Goal: Task Accomplishment & Management: Manage account settings

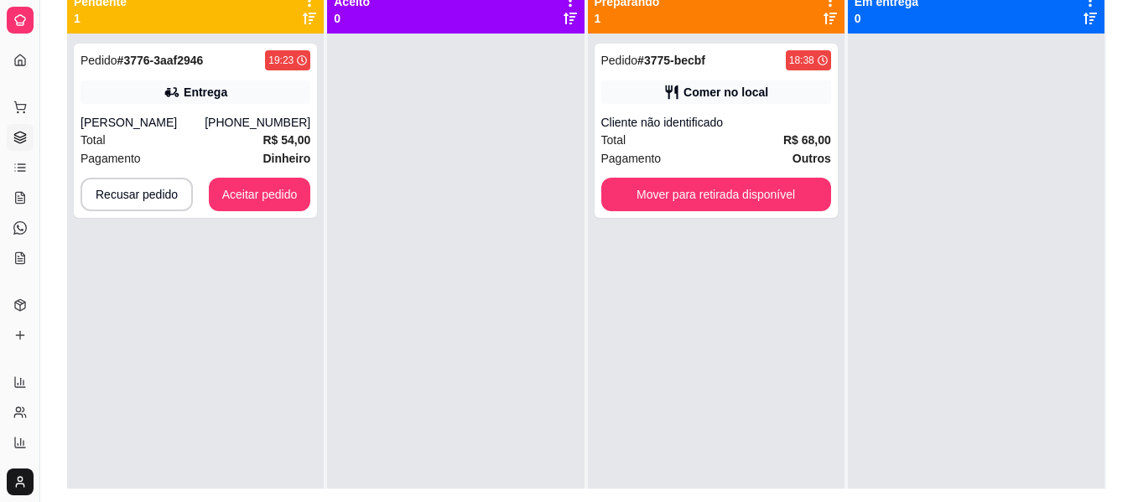
scroll to position [201, 0]
click at [293, 119] on div "[PHONE_NUMBER]" at bounding box center [258, 122] width 106 height 17
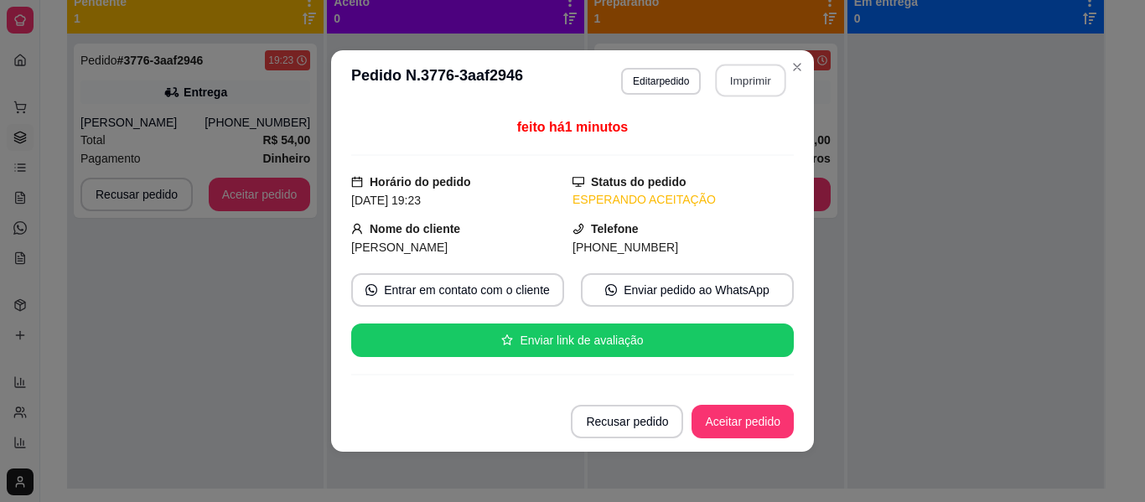
click at [757, 91] on button "Imprimir" at bounding box center [751, 81] width 70 height 33
click at [756, 424] on button "Aceitar pedido" at bounding box center [742, 422] width 99 height 33
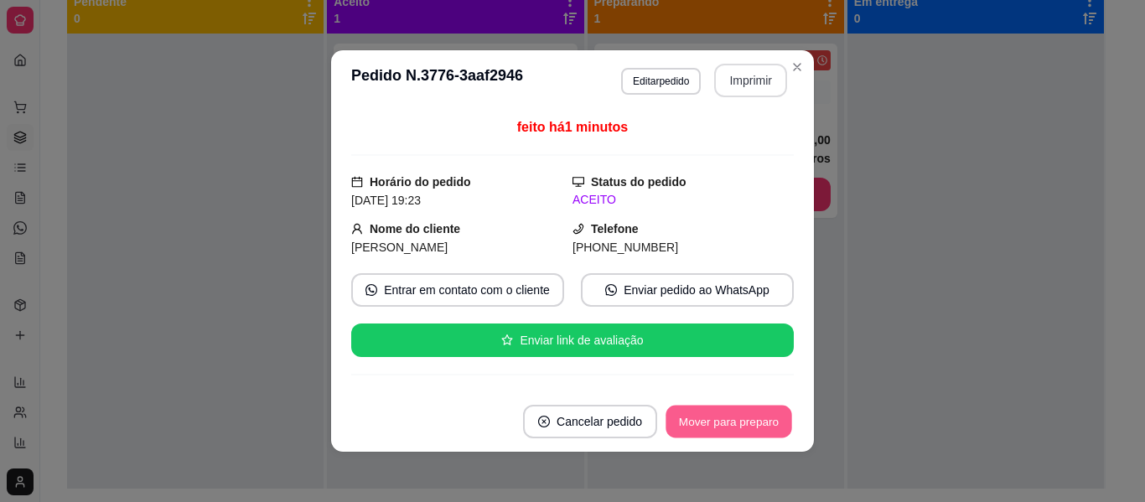
click at [756, 424] on button "Mover para preparo" at bounding box center [729, 422] width 126 height 33
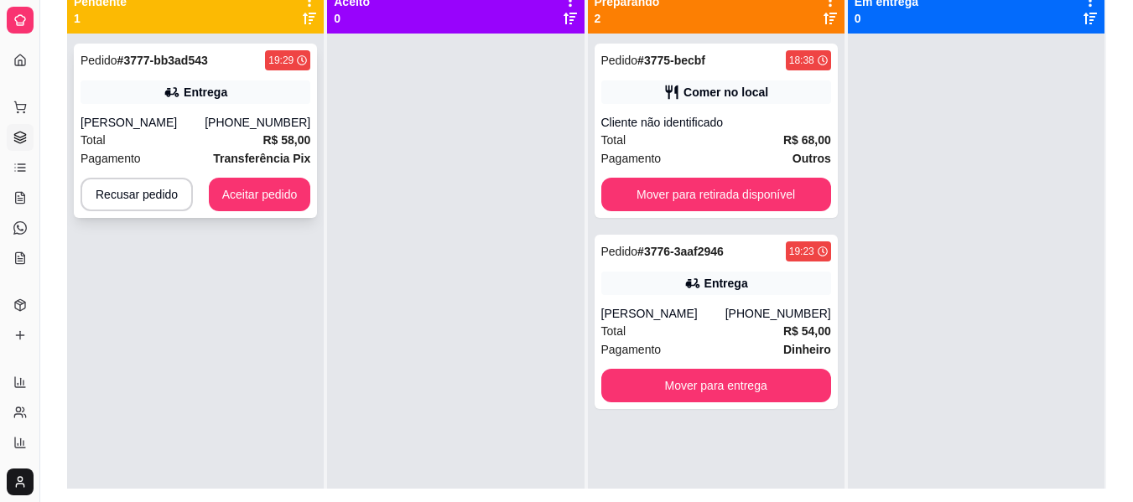
click at [250, 132] on div "Total R$ 58,00" at bounding box center [196, 140] width 230 height 18
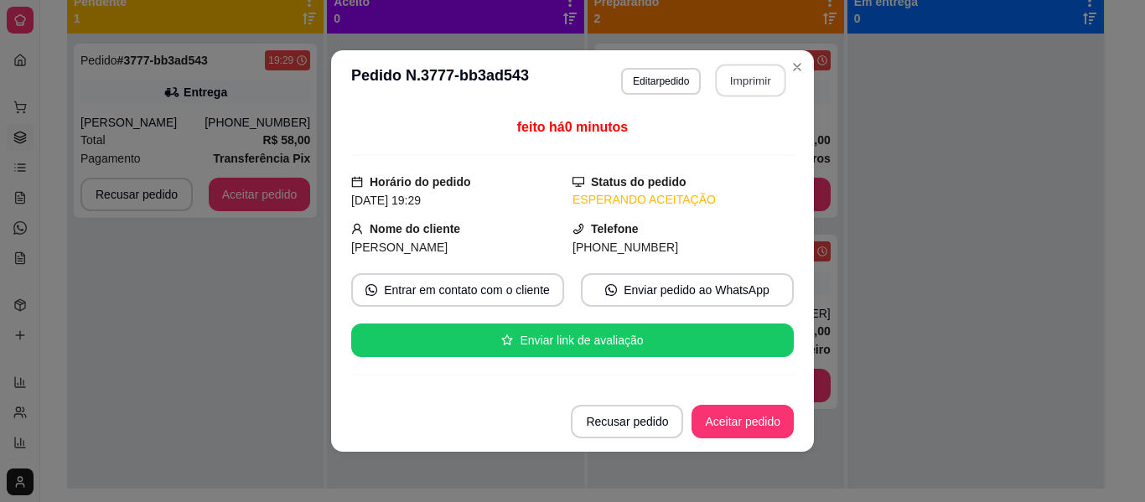
click at [720, 79] on button "Imprimir" at bounding box center [751, 81] width 70 height 33
click at [745, 428] on button "Aceitar pedido" at bounding box center [742, 422] width 99 height 33
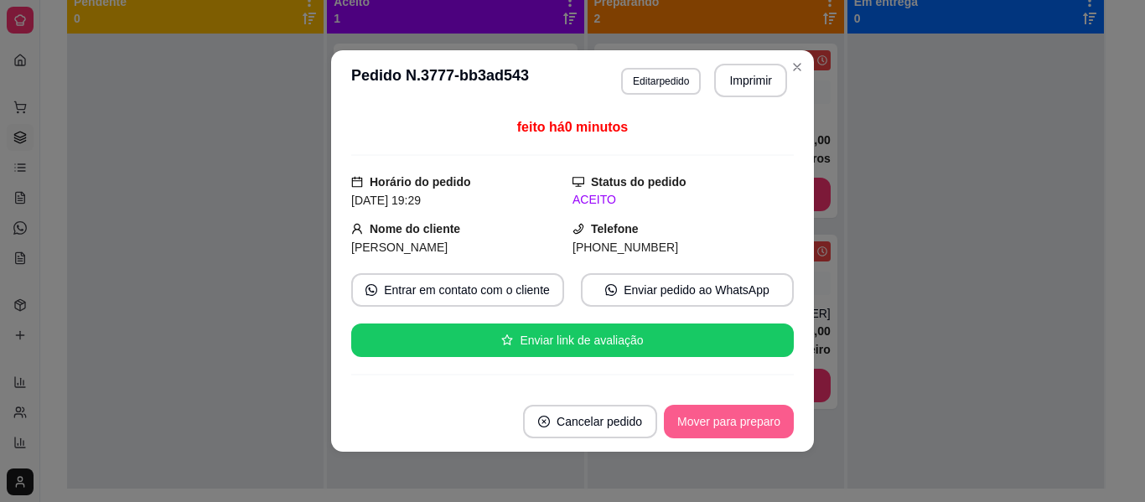
click at [745, 428] on button "Mover para preparo" at bounding box center [729, 422] width 130 height 34
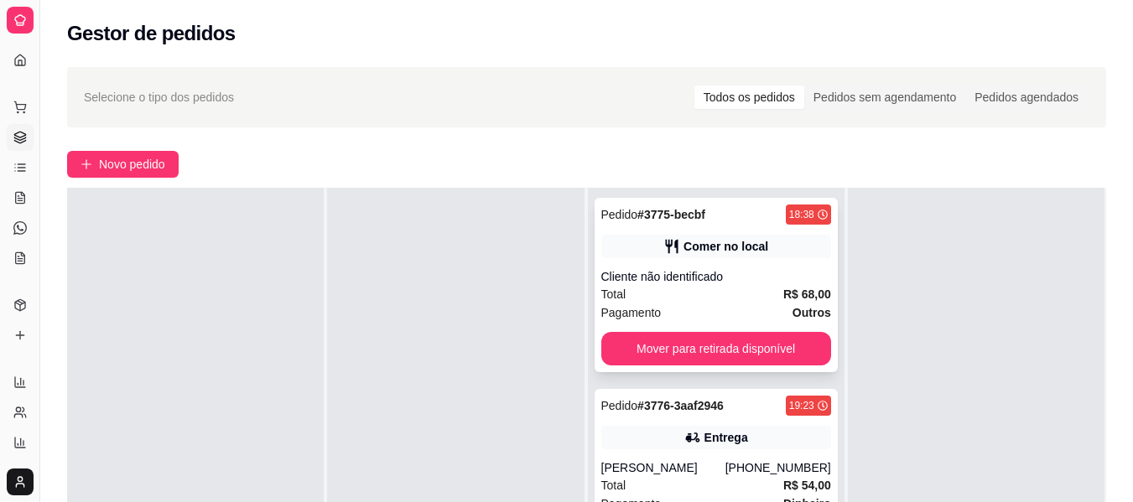
click at [613, 285] on span "Total" at bounding box center [613, 294] width 25 height 18
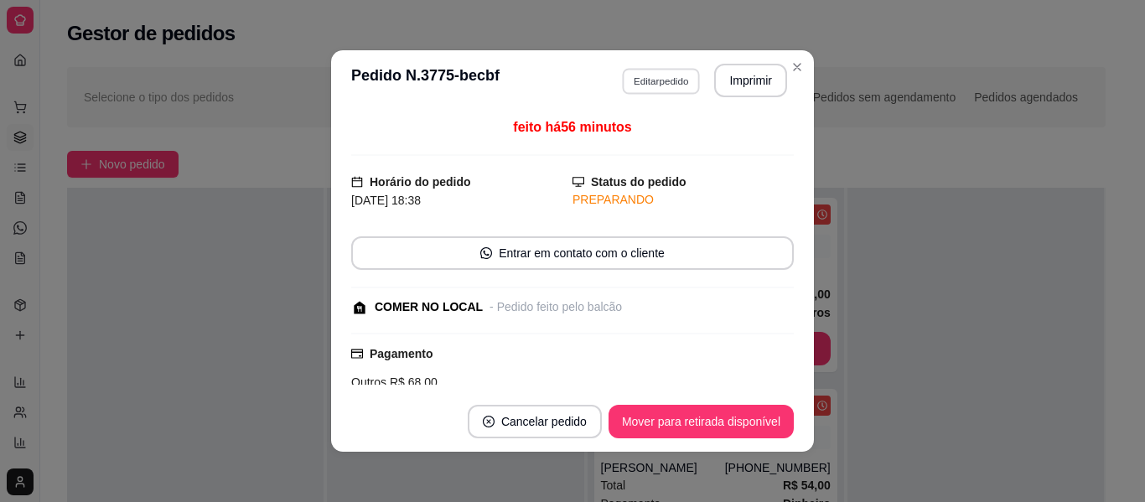
click at [677, 73] on button "Editar pedido" at bounding box center [661, 81] width 78 height 26
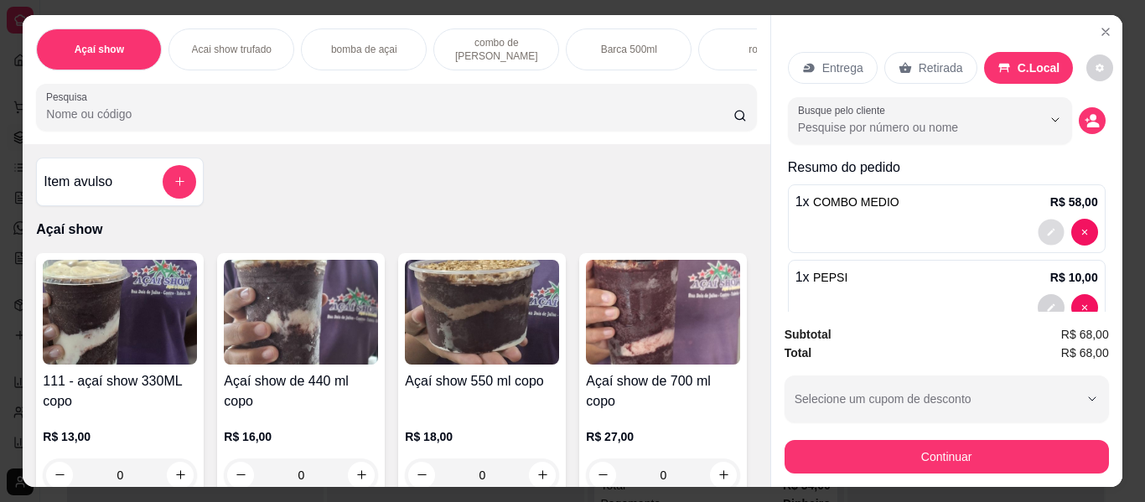
click at [1047, 227] on icon "decrease-product-quantity" at bounding box center [1052, 232] width 10 height 10
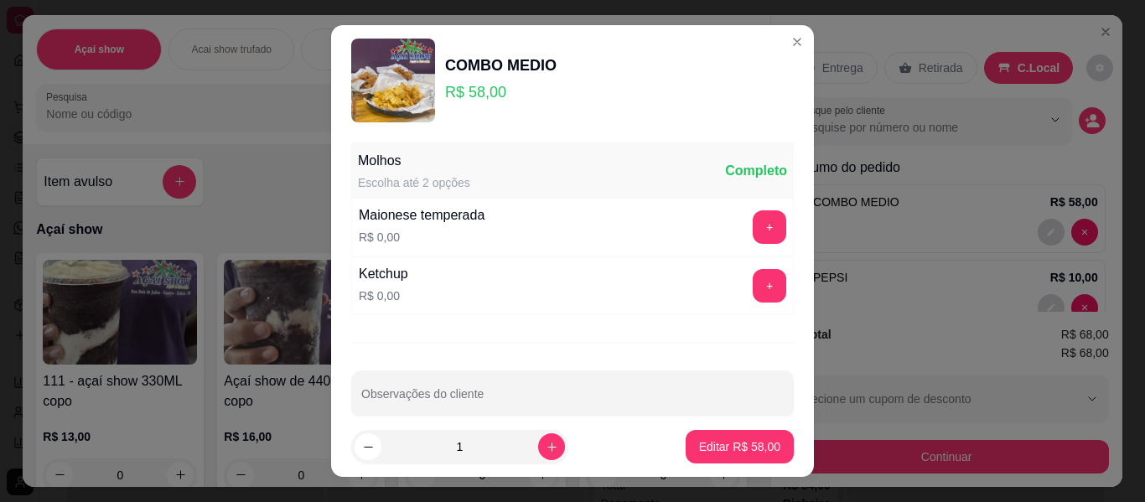
scroll to position [24, 0]
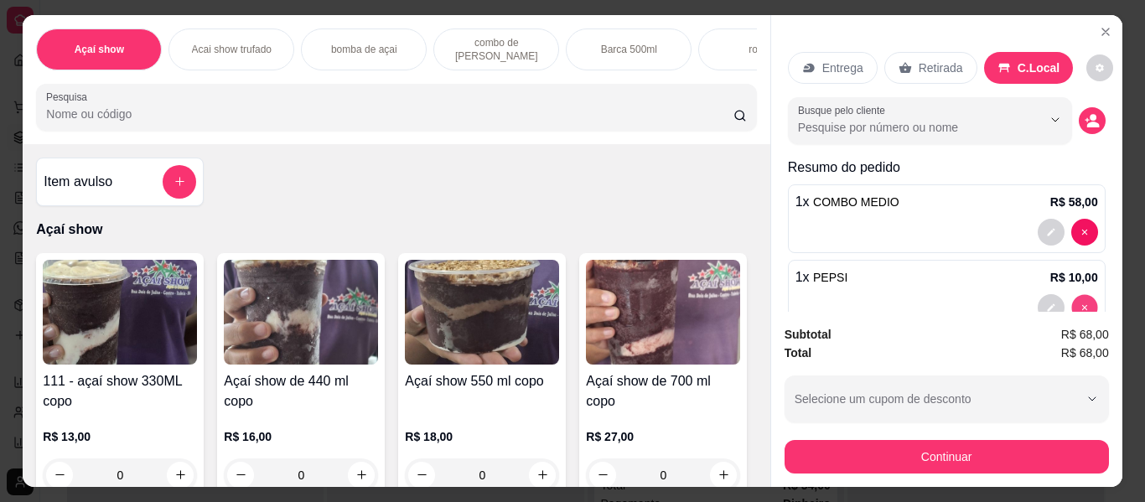
type input "0"
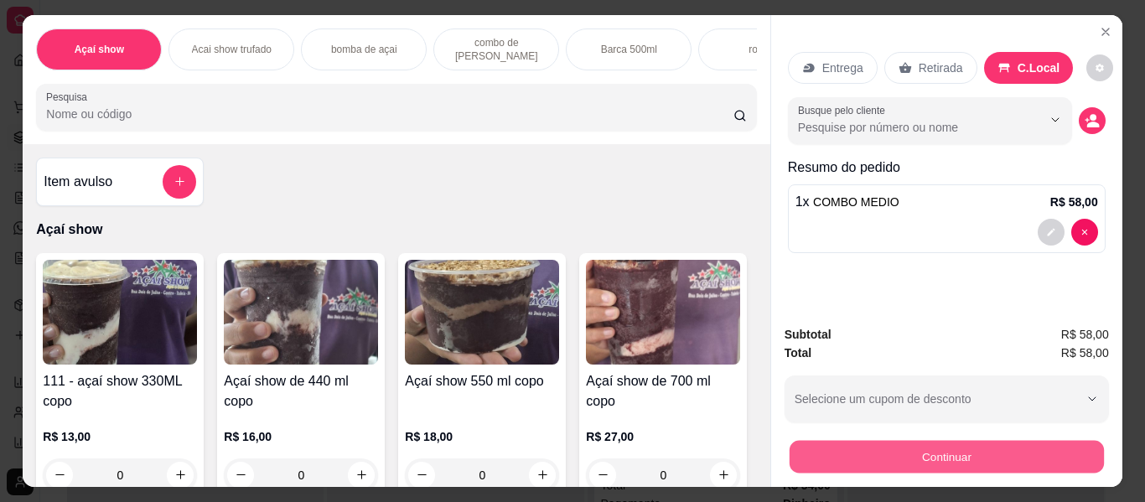
click at [971, 445] on button "Continuar" at bounding box center [946, 457] width 314 height 33
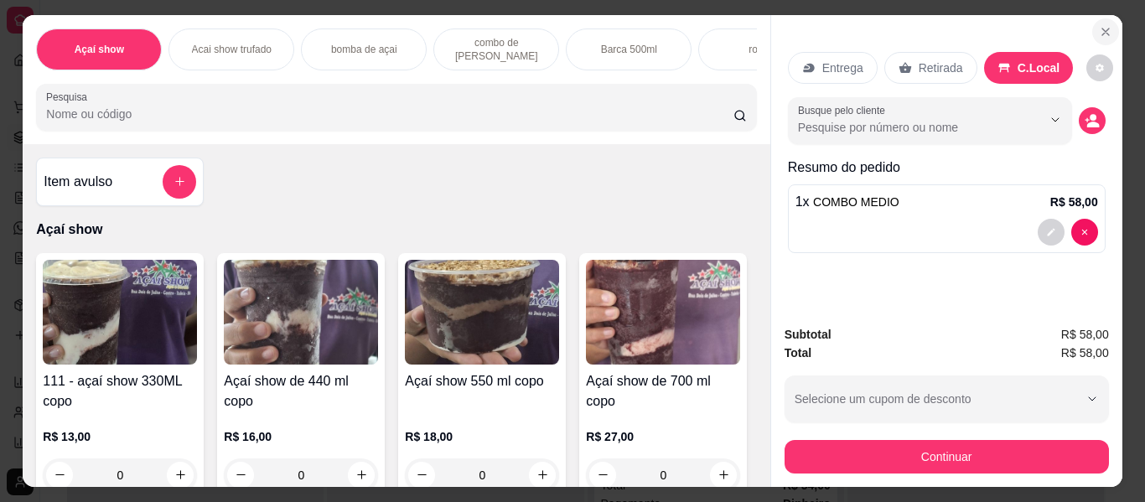
click at [1099, 25] on icon "Close" at bounding box center [1105, 31] width 13 height 13
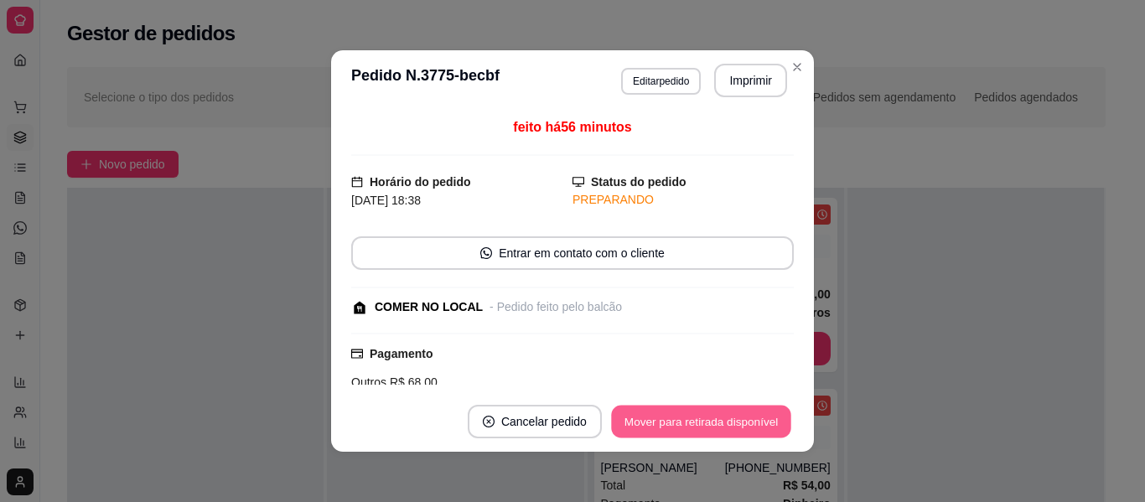
click at [739, 408] on button "Mover para retirada disponível" at bounding box center [700, 422] width 179 height 33
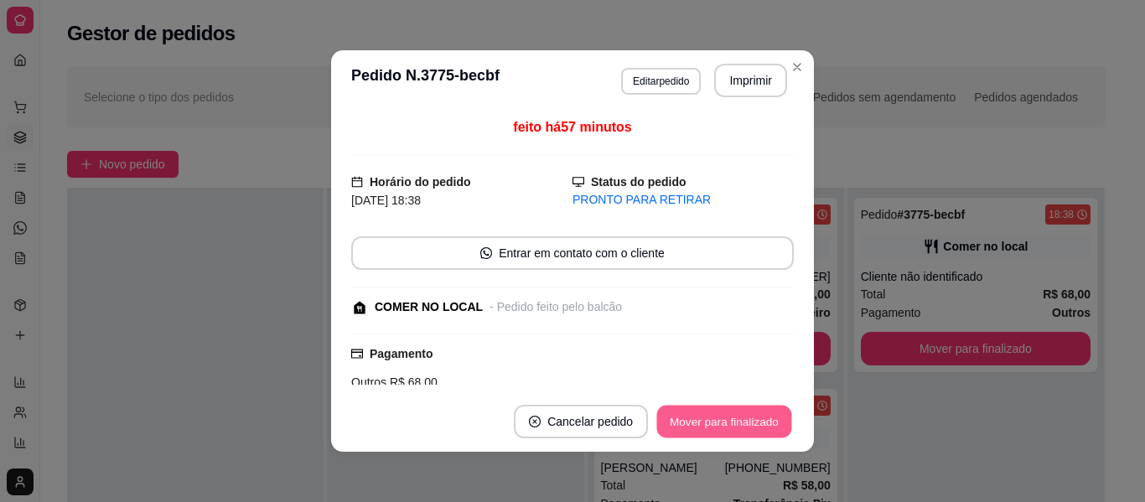
click at [739, 408] on button "Mover para finalizado" at bounding box center [724, 422] width 135 height 33
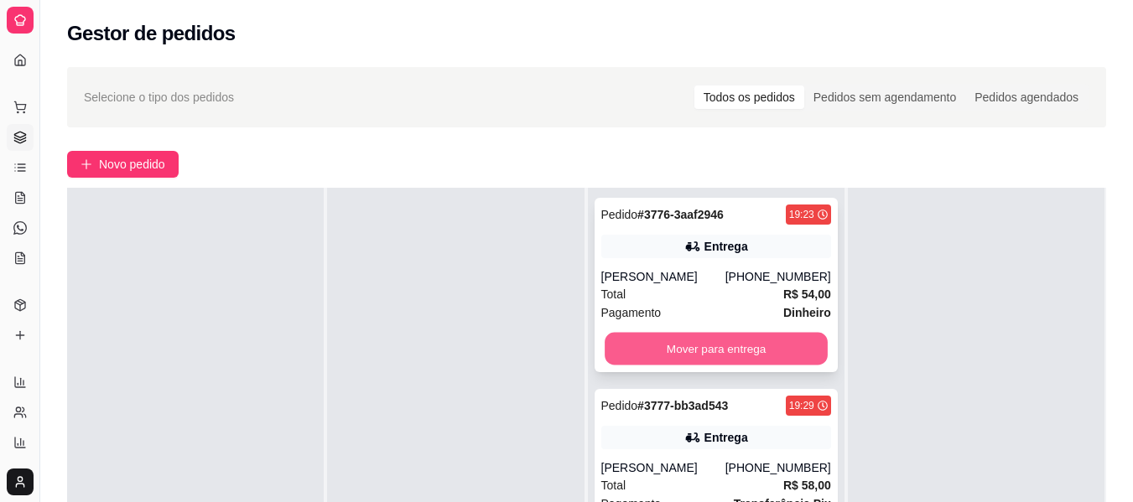
click at [660, 363] on button "Mover para entrega" at bounding box center [716, 349] width 223 height 33
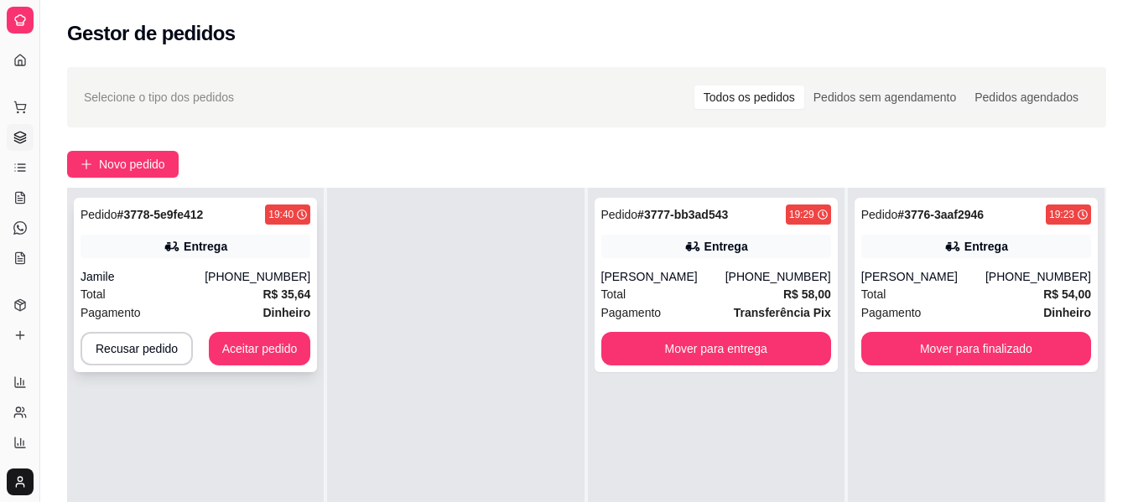
click at [233, 299] on div "Total R$ 35,64" at bounding box center [196, 294] width 230 height 18
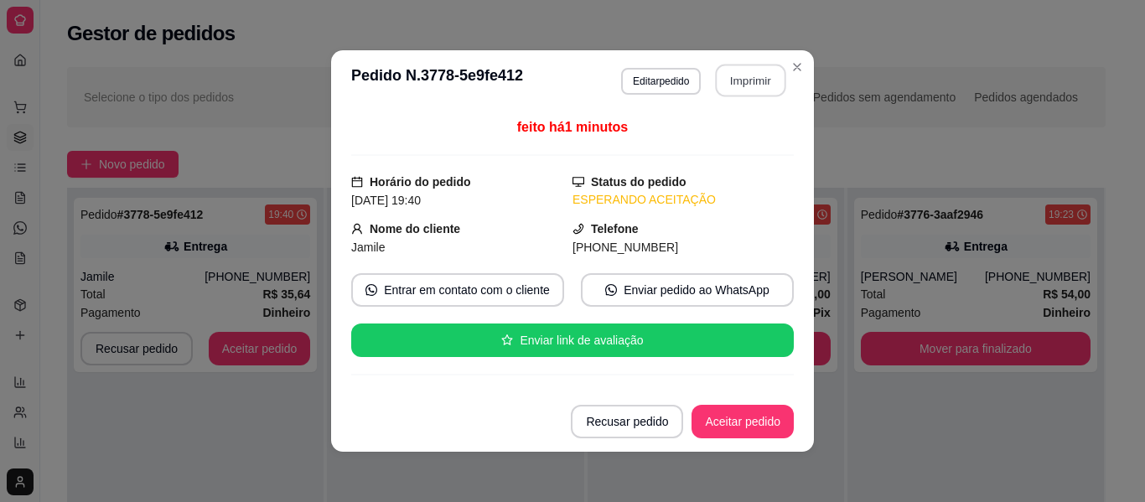
click at [756, 70] on button "Imprimir" at bounding box center [751, 81] width 70 height 33
click at [726, 423] on button "Aceitar pedido" at bounding box center [742, 422] width 99 height 33
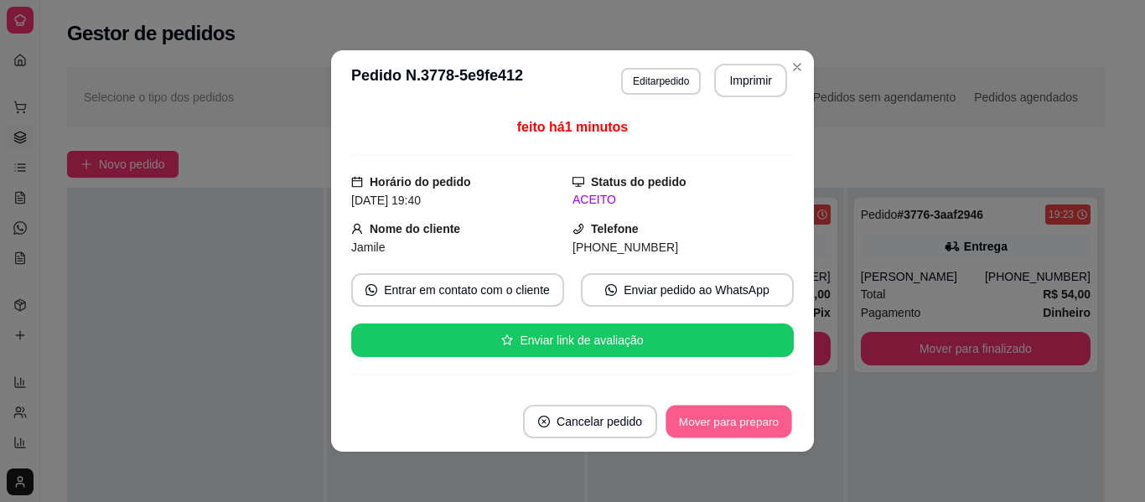
click at [726, 423] on button "Mover para preparo" at bounding box center [729, 422] width 126 height 33
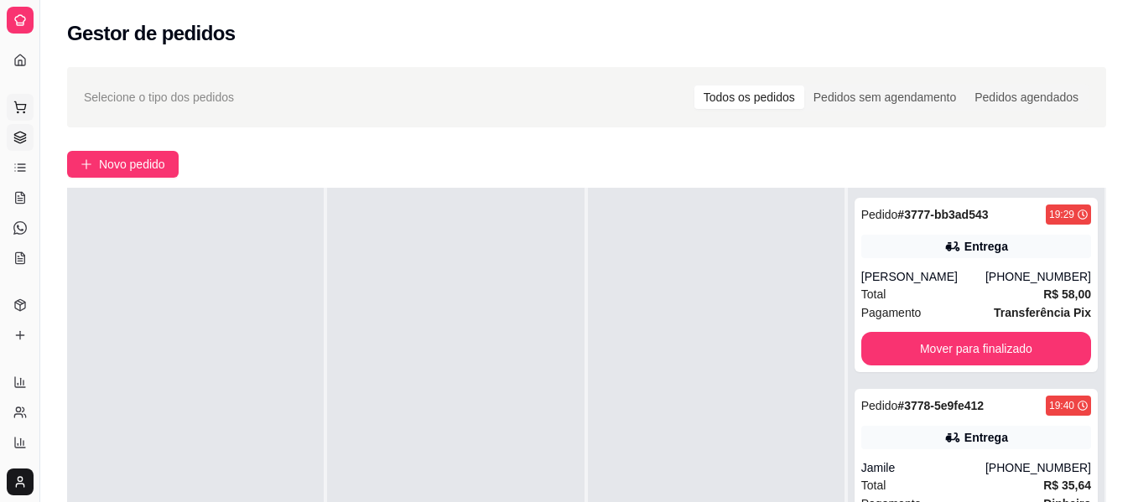
click at [27, 102] on button "Pedidos balcão (PDV)" at bounding box center [20, 107] width 27 height 27
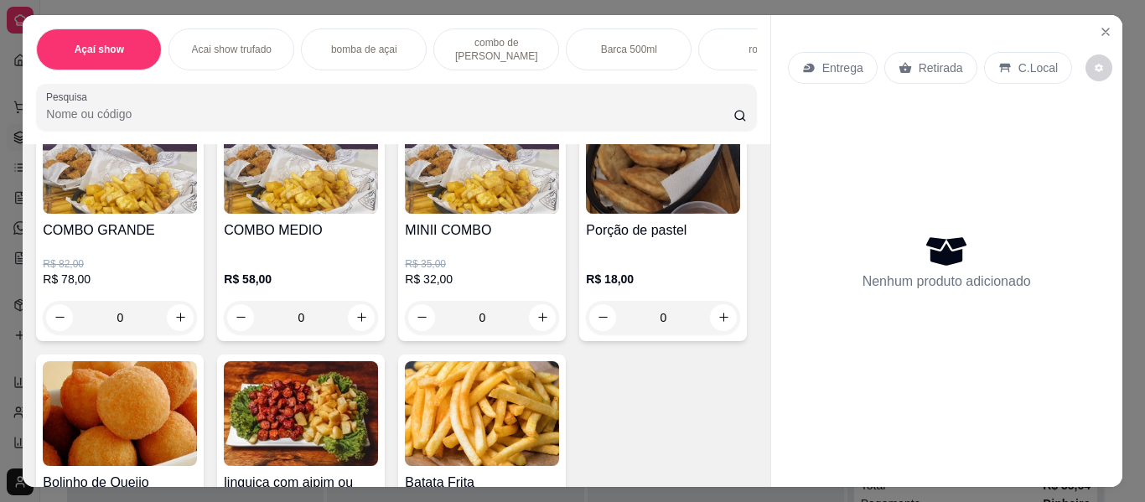
scroll to position [2080, 0]
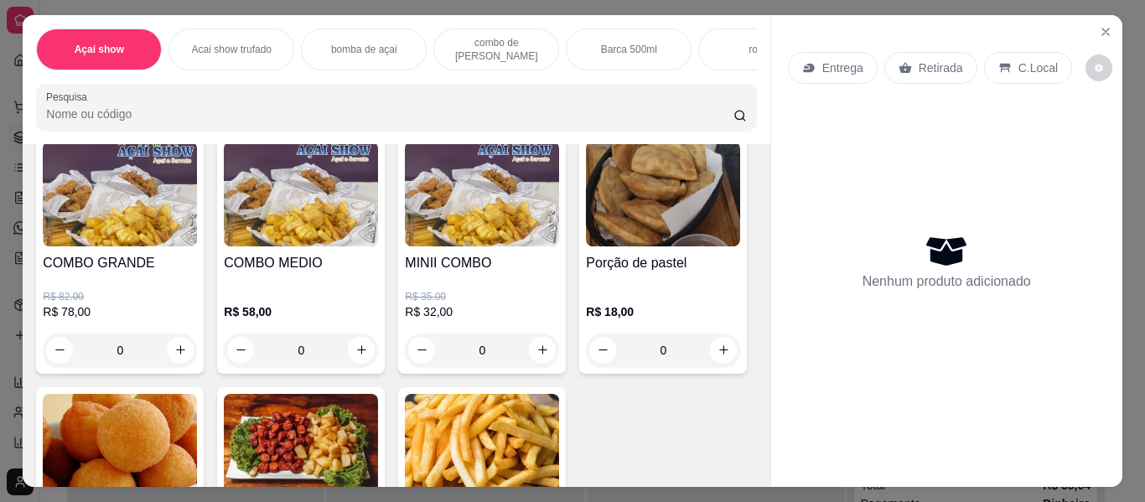
click at [169, 362] on div "0" at bounding box center [120, 351] width 154 height 34
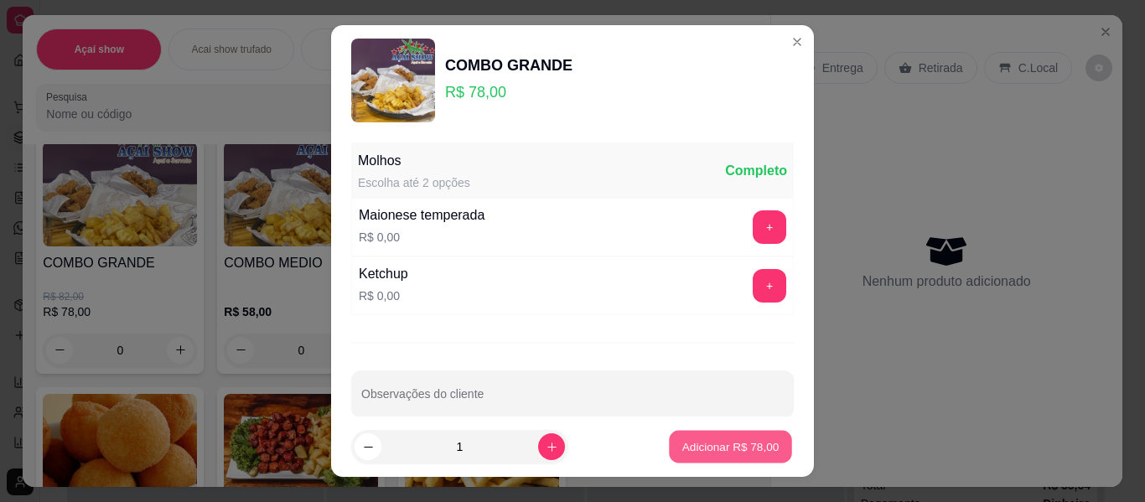
click at [733, 439] on p "Adicionar R$ 78,00" at bounding box center [731, 447] width 97 height 16
type input "1"
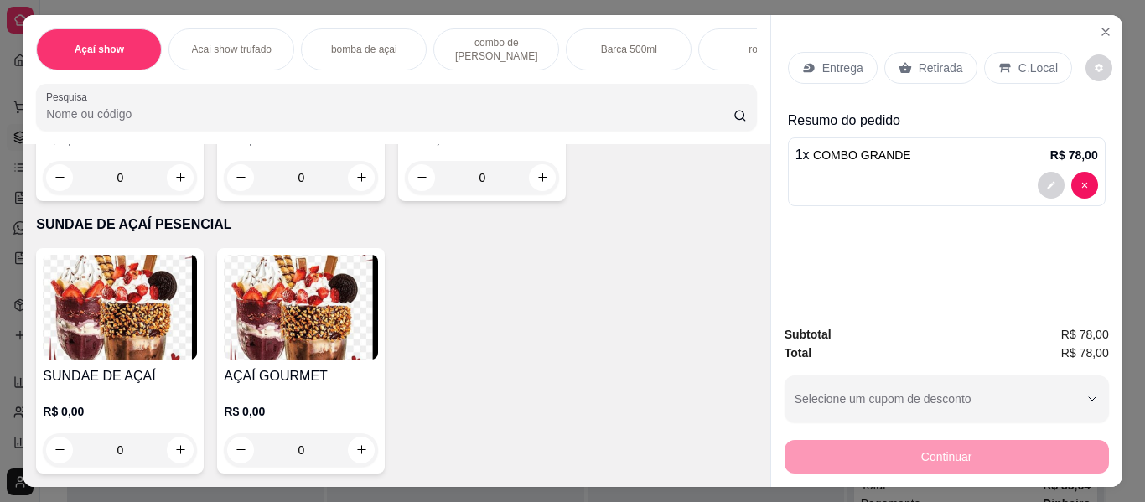
scroll to position [3020, 0]
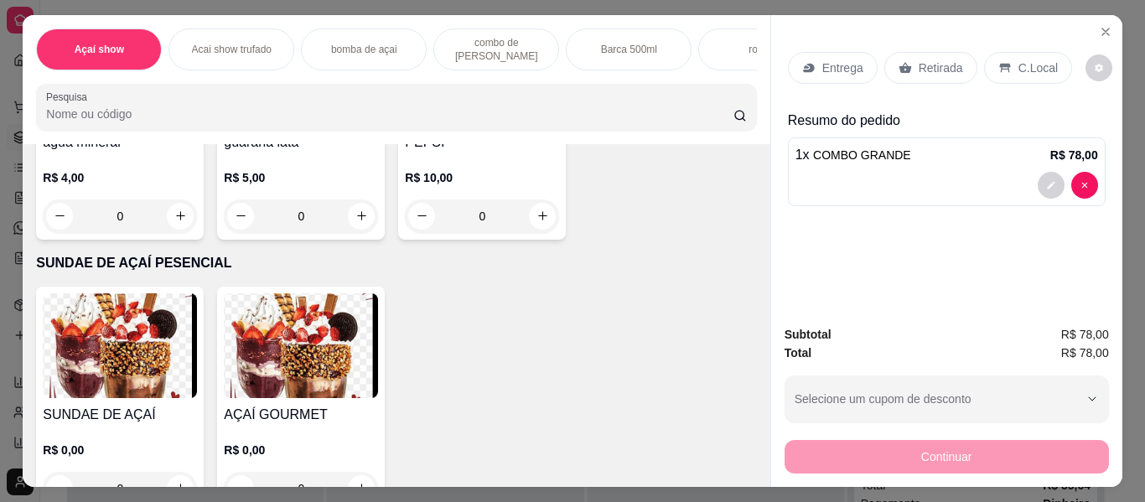
click at [266, 153] on h4 "guarana lata" at bounding box center [301, 142] width 154 height 20
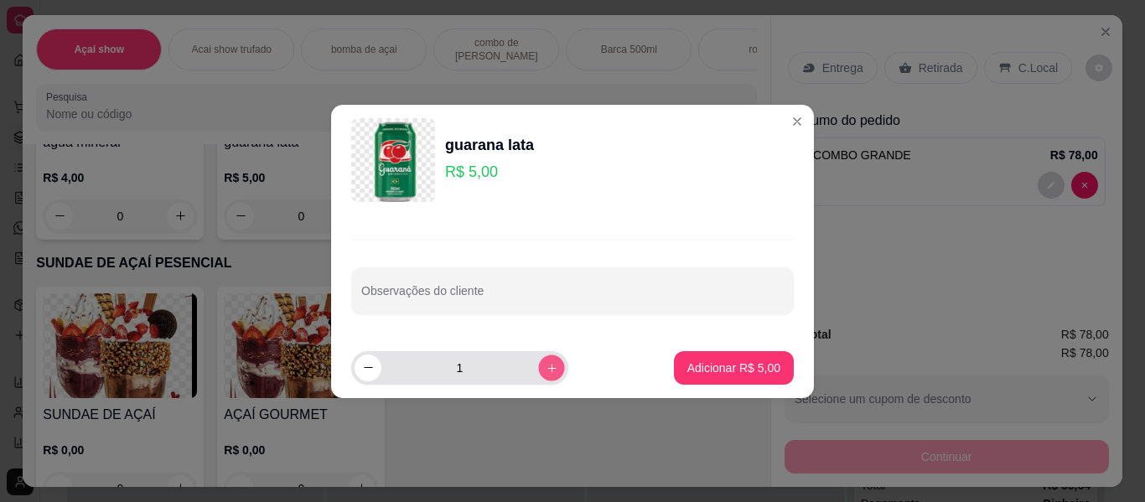
click at [546, 371] on icon "increase-product-quantity" at bounding box center [552, 367] width 13 height 13
type input "2"
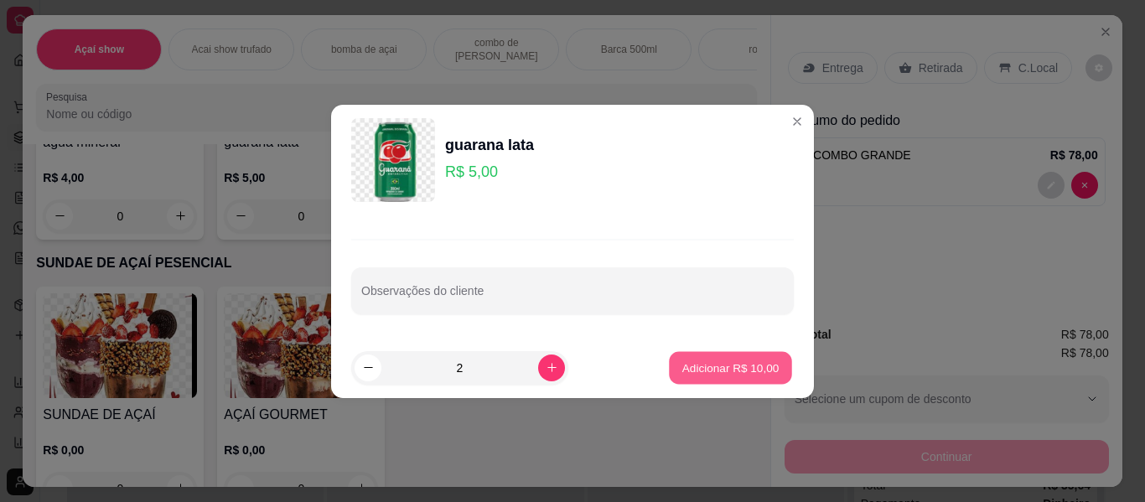
click at [724, 366] on p "Adicionar R$ 10,00" at bounding box center [731, 368] width 97 height 16
type input "2"
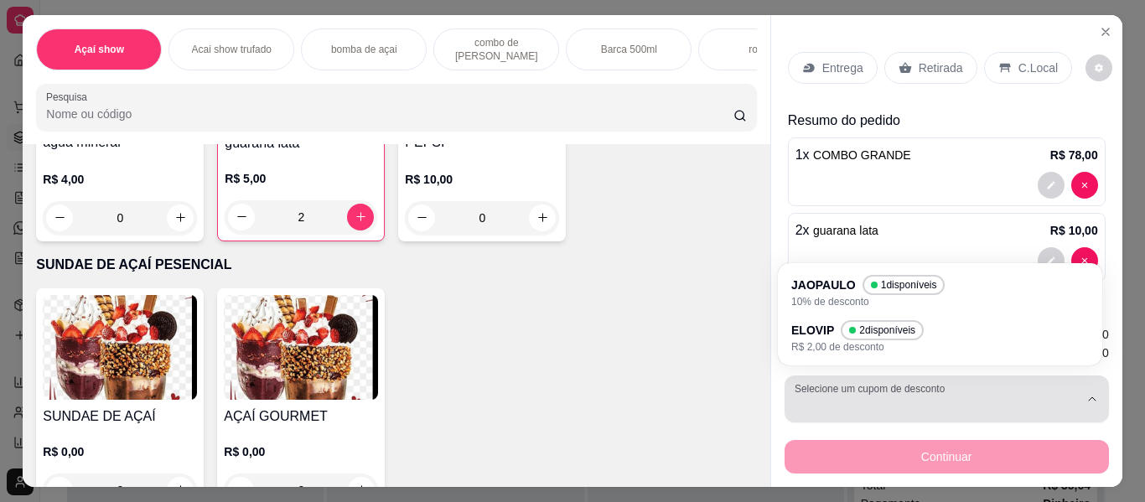
click at [933, 390] on button "Selecione um cupom de desconto" at bounding box center [947, 399] width 325 height 47
click at [1063, 400] on div "button" at bounding box center [937, 399] width 284 height 34
click at [1089, 397] on icon "button" at bounding box center [1092, 398] width 7 height 3
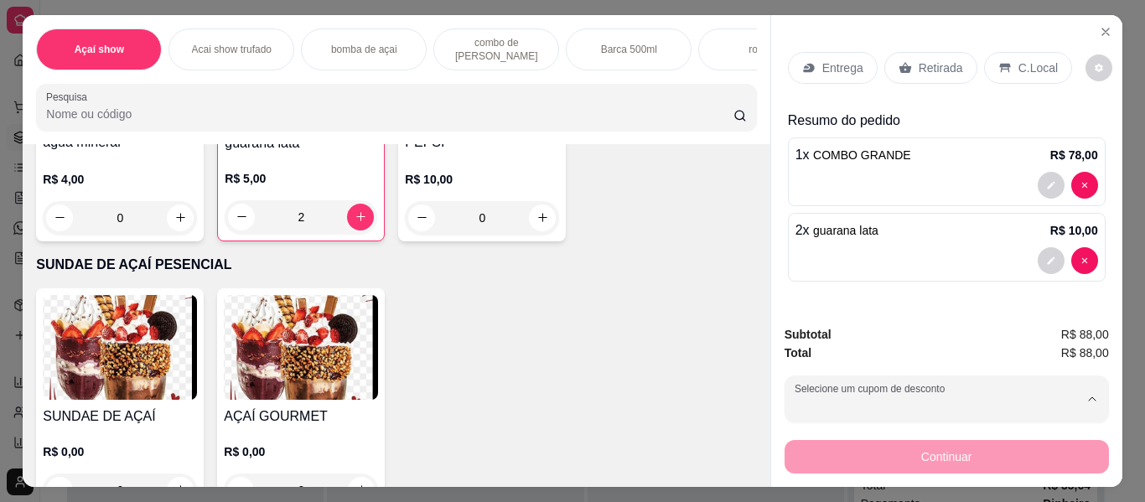
click at [1029, 60] on p "C.Local" at bounding box center [1038, 68] width 39 height 17
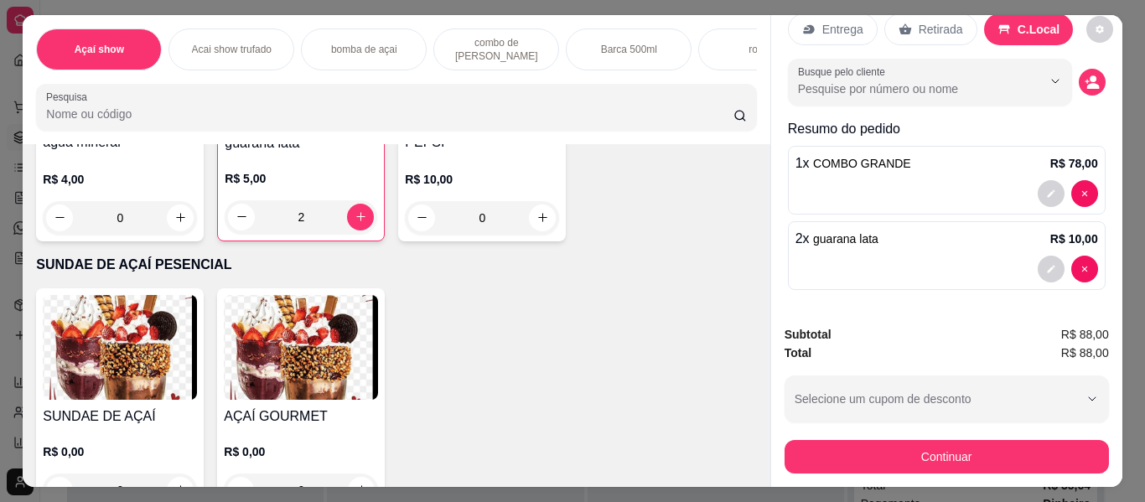
scroll to position [39, 0]
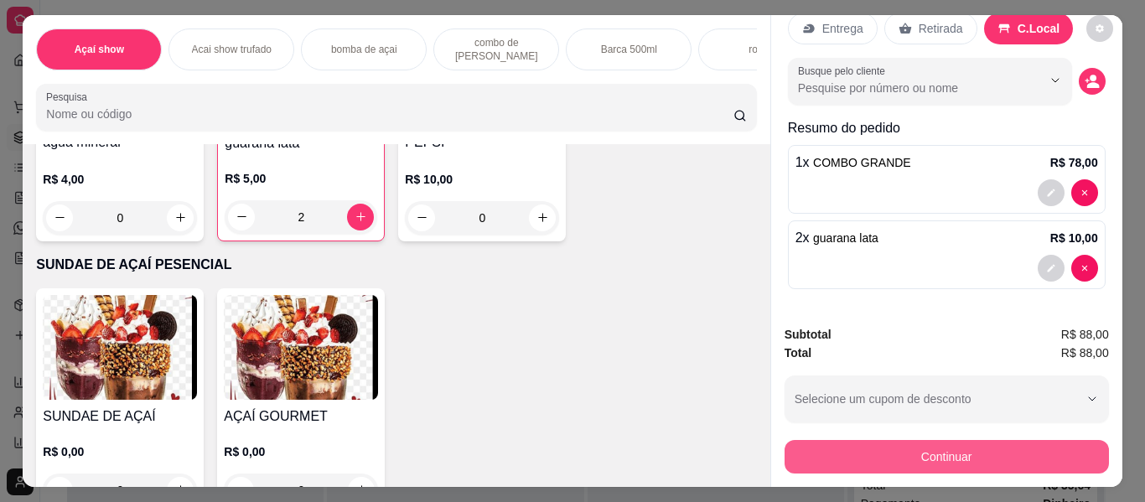
click at [980, 447] on button "Continuar" at bounding box center [947, 457] width 325 height 34
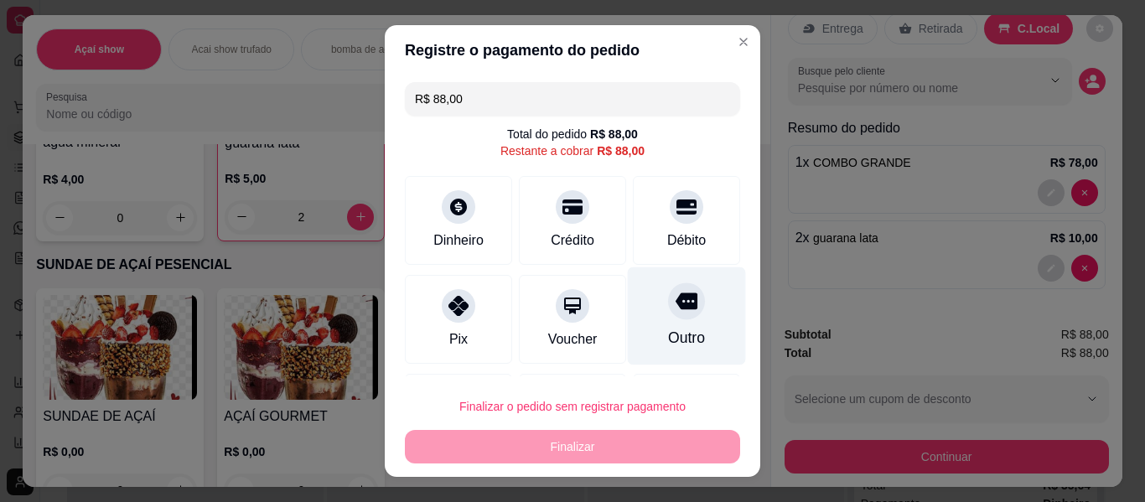
click at [680, 346] on div "Outro" at bounding box center [687, 316] width 118 height 98
type input "R$ 0,00"
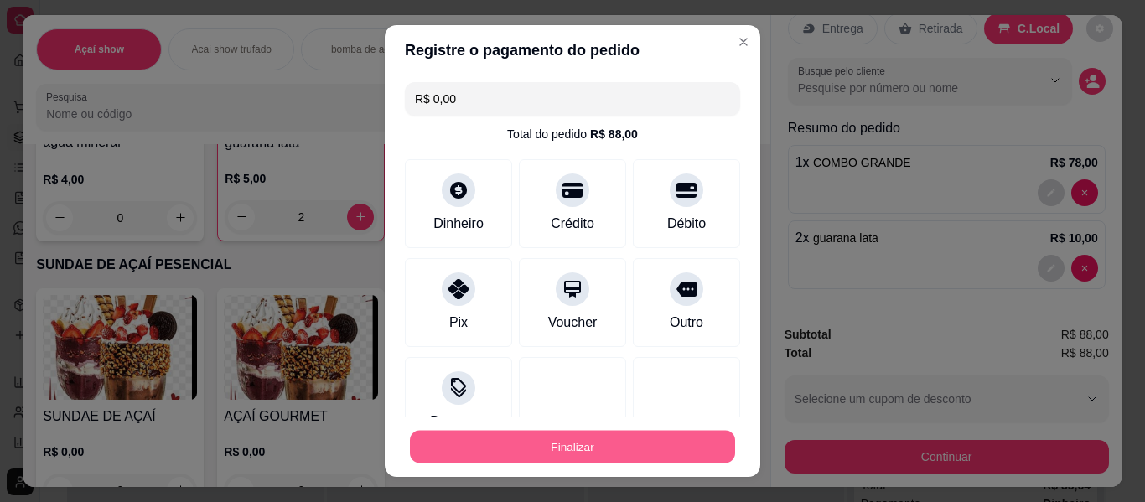
click at [673, 438] on button "Finalizar" at bounding box center [572, 447] width 325 height 33
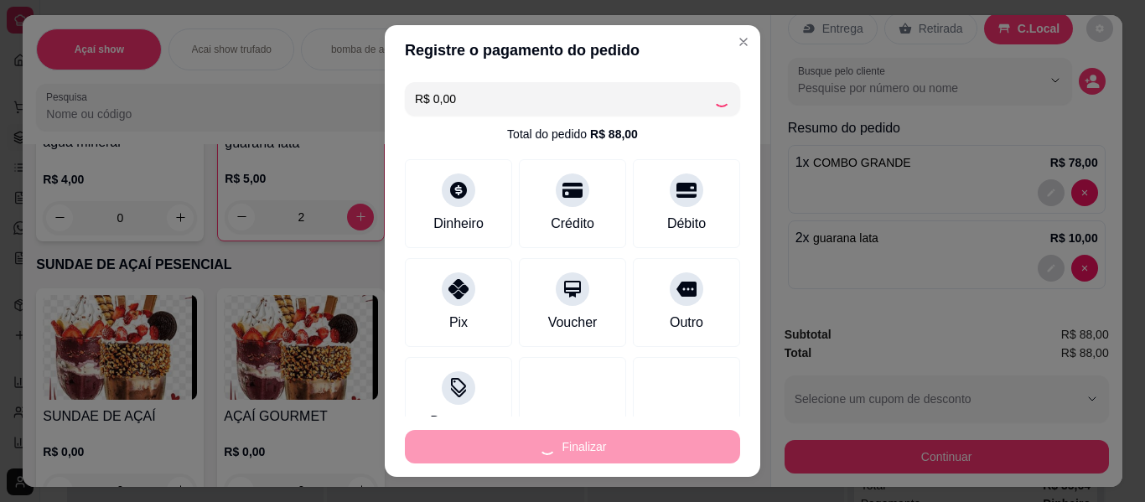
type input "0"
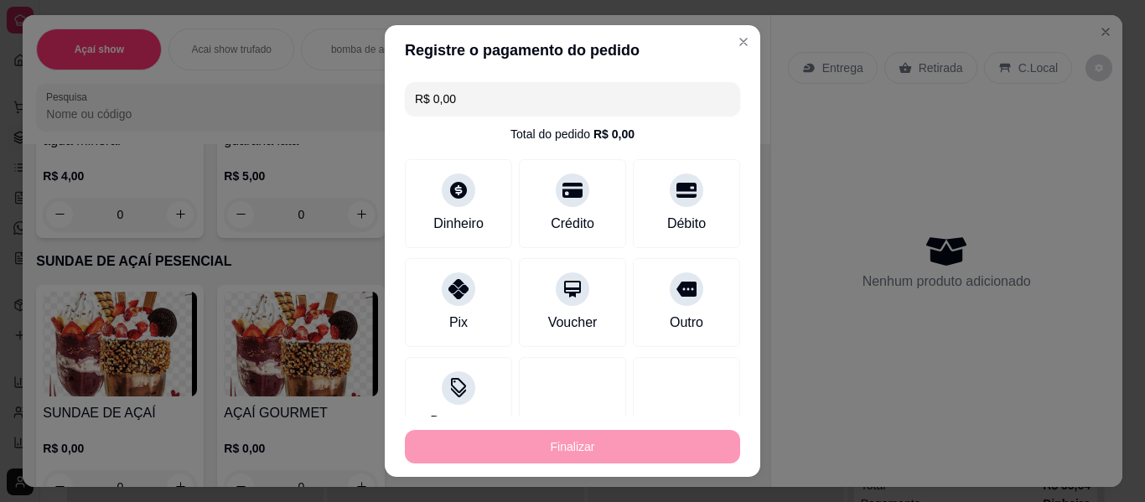
type input "-R$ 88,00"
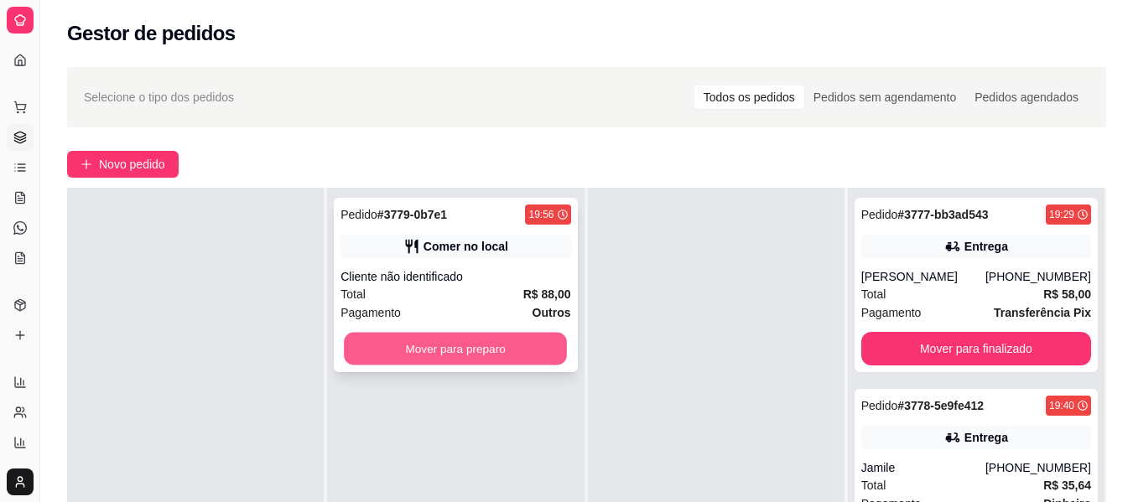
click at [537, 347] on button "Mover para preparo" at bounding box center [455, 349] width 223 height 33
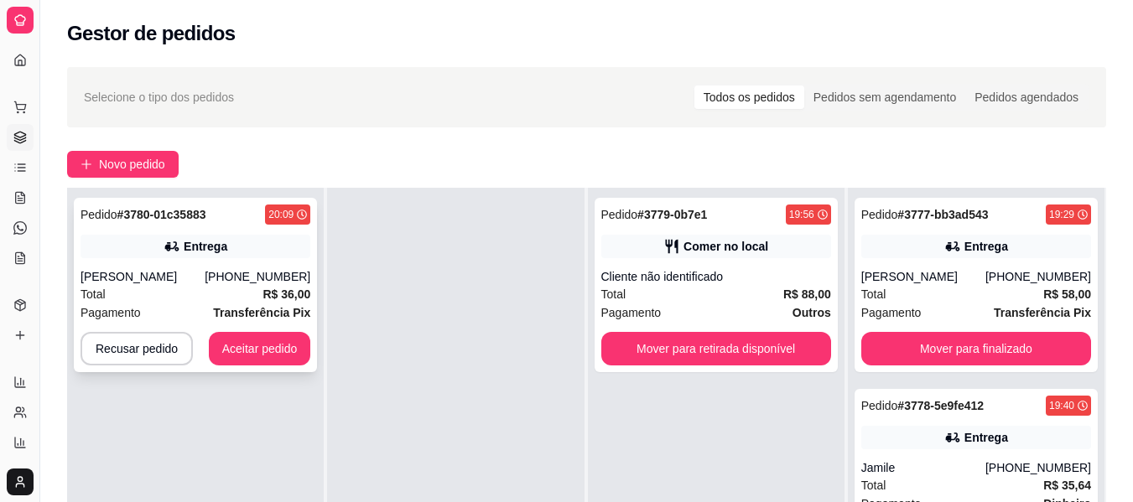
click at [226, 292] on div "Total R$ 36,00" at bounding box center [196, 294] width 230 height 18
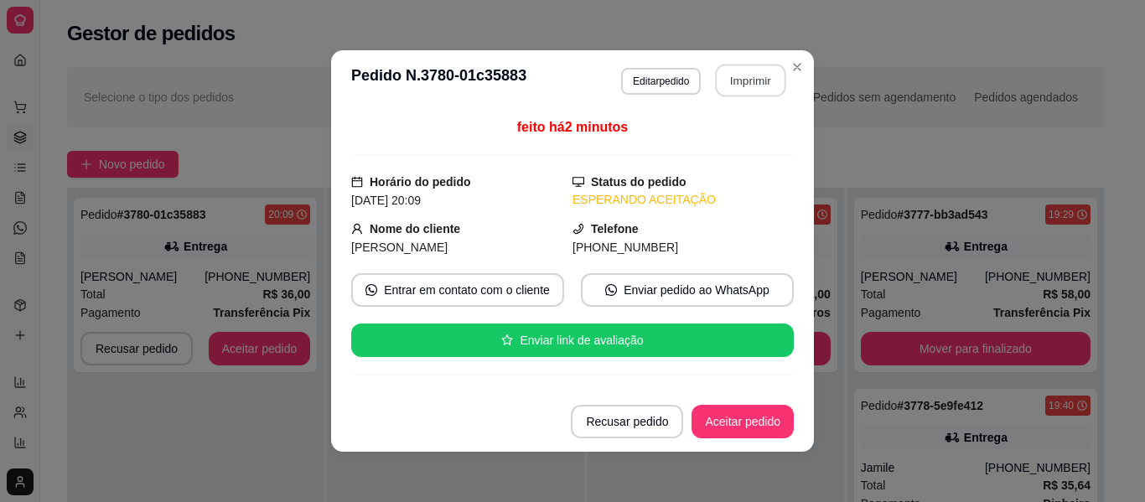
click at [721, 71] on button "Imprimir" at bounding box center [751, 81] width 70 height 33
click at [743, 407] on button "Aceitar pedido" at bounding box center [742, 422] width 99 height 33
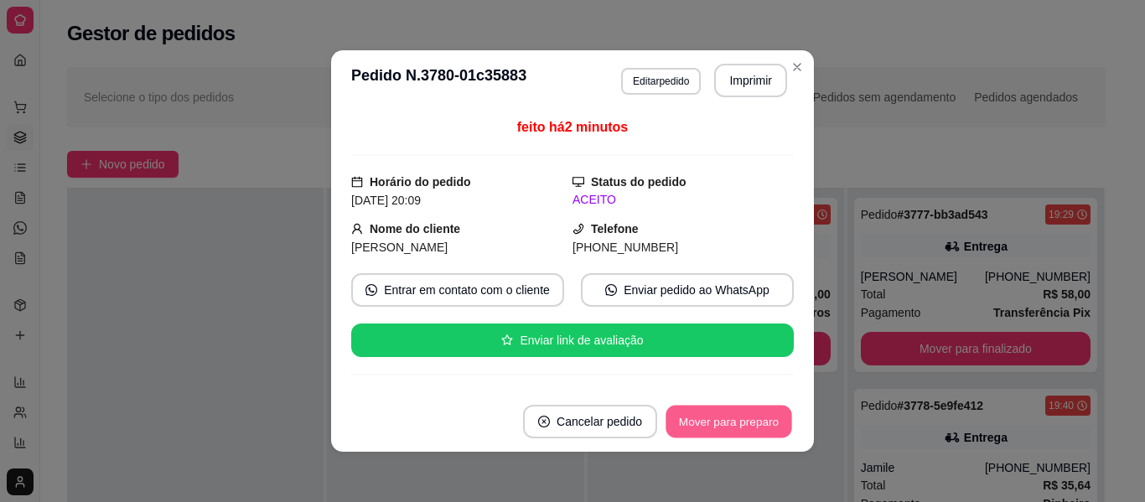
click at [743, 407] on button "Mover para preparo" at bounding box center [729, 422] width 126 height 33
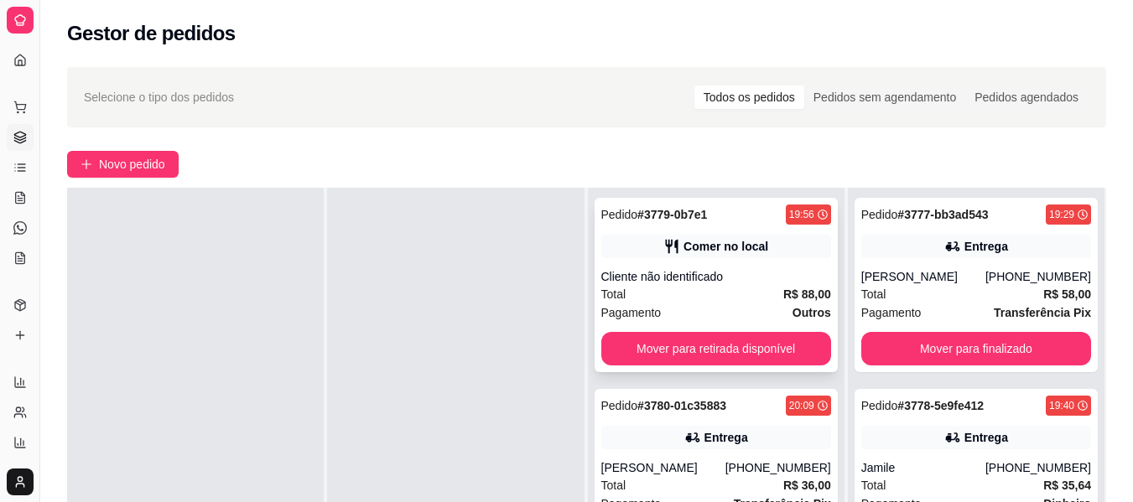
click at [740, 288] on div "Total R$ 88,00" at bounding box center [716, 294] width 230 height 18
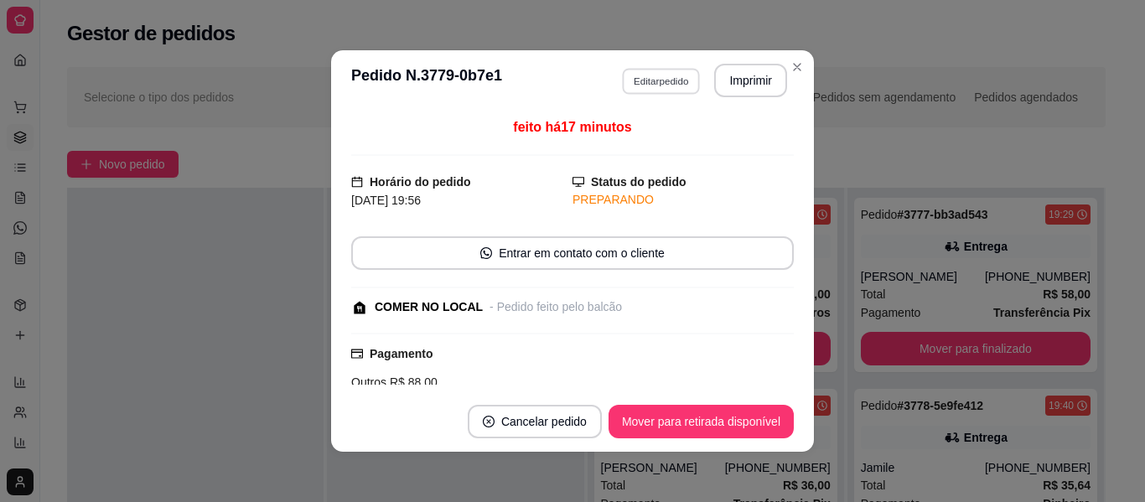
click at [653, 79] on button "Editar pedido" at bounding box center [661, 81] width 78 height 26
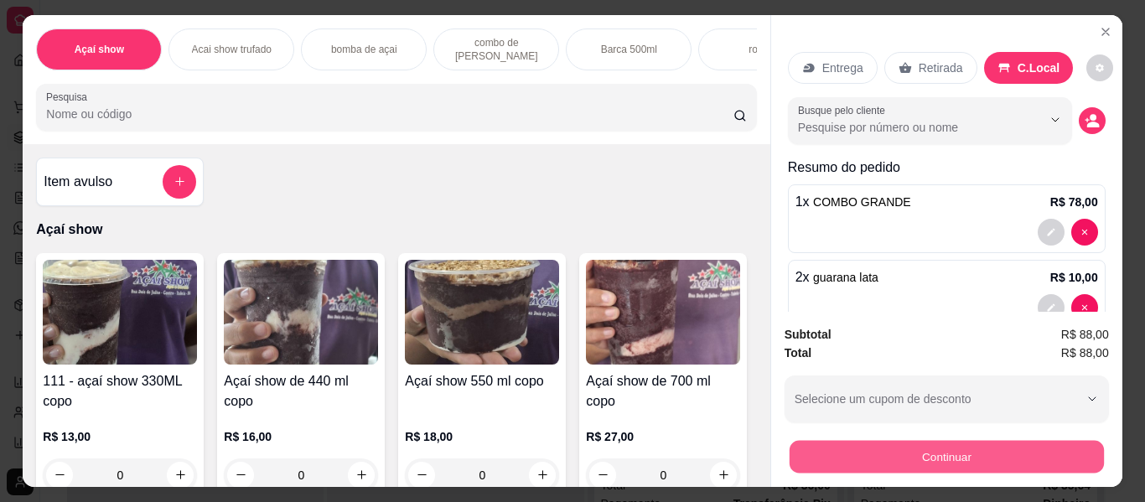
click at [942, 443] on button "Continuar" at bounding box center [946, 457] width 314 height 33
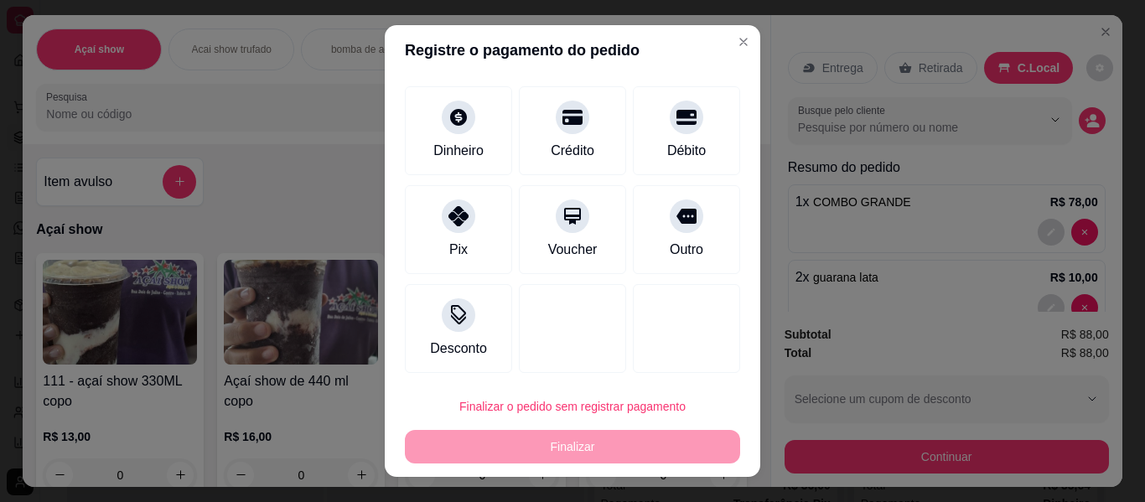
scroll to position [93, 0]
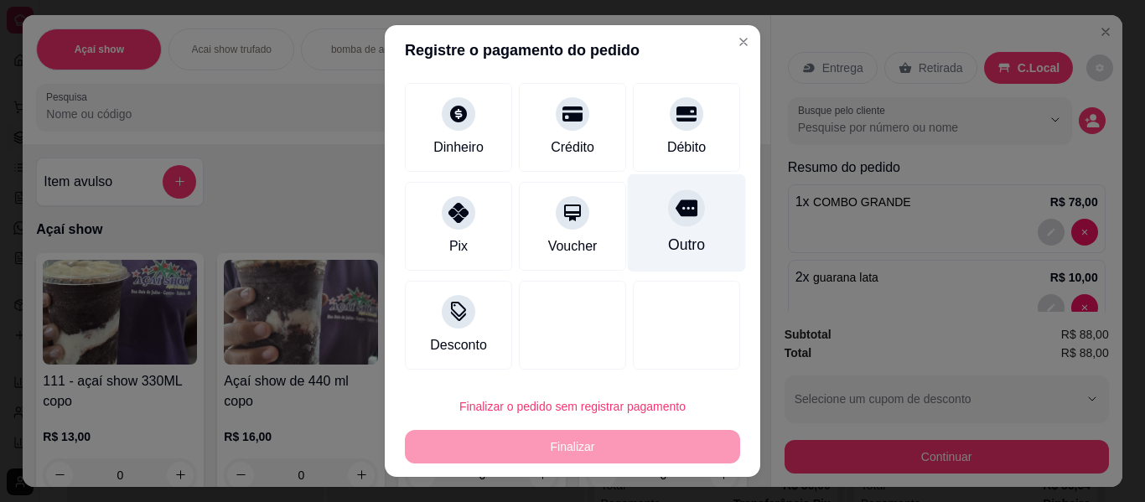
click at [652, 231] on div "Outro" at bounding box center [687, 223] width 118 height 98
type input "R$ 0,00"
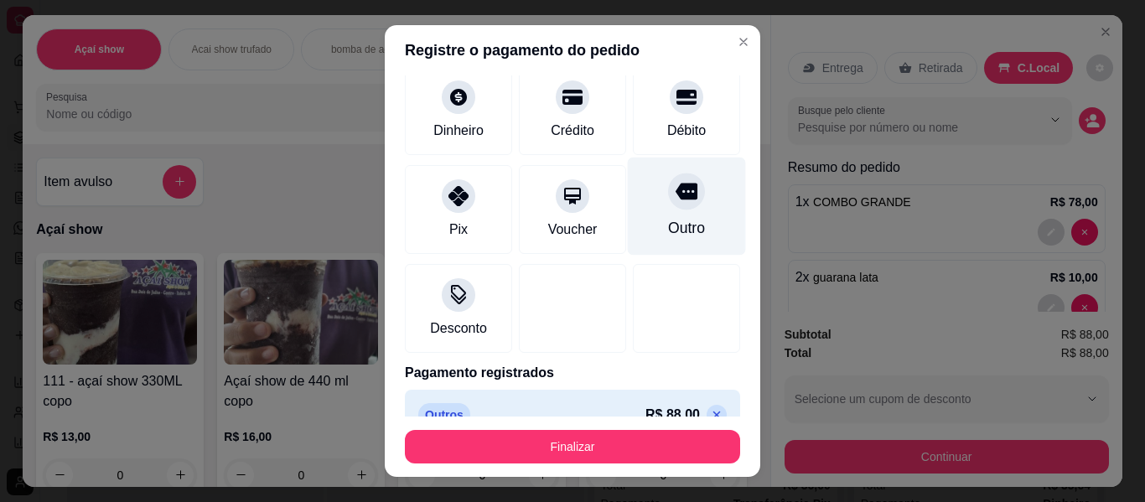
scroll to position [76, 0]
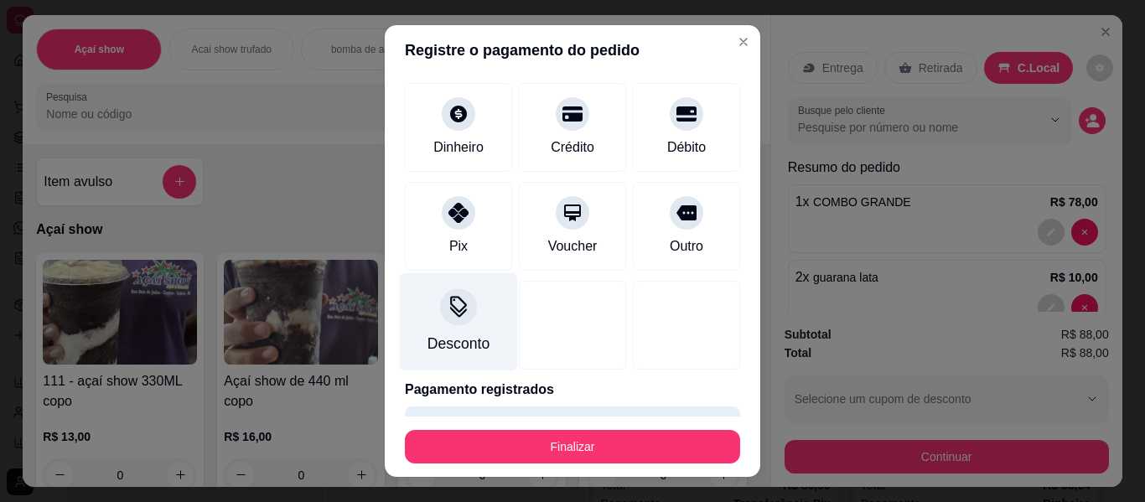
click at [448, 318] on icon at bounding box center [459, 307] width 22 height 22
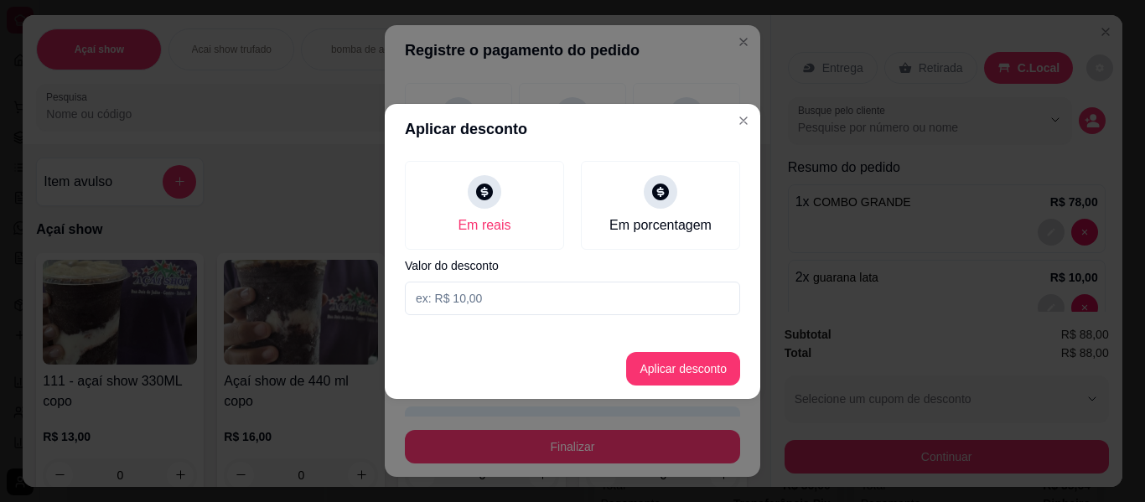
click at [480, 299] on input at bounding box center [572, 299] width 335 height 34
type input "10,00"
click at [705, 372] on button "Aplicar desconto" at bounding box center [684, 368] width 110 height 33
type input "-R$ 10,00"
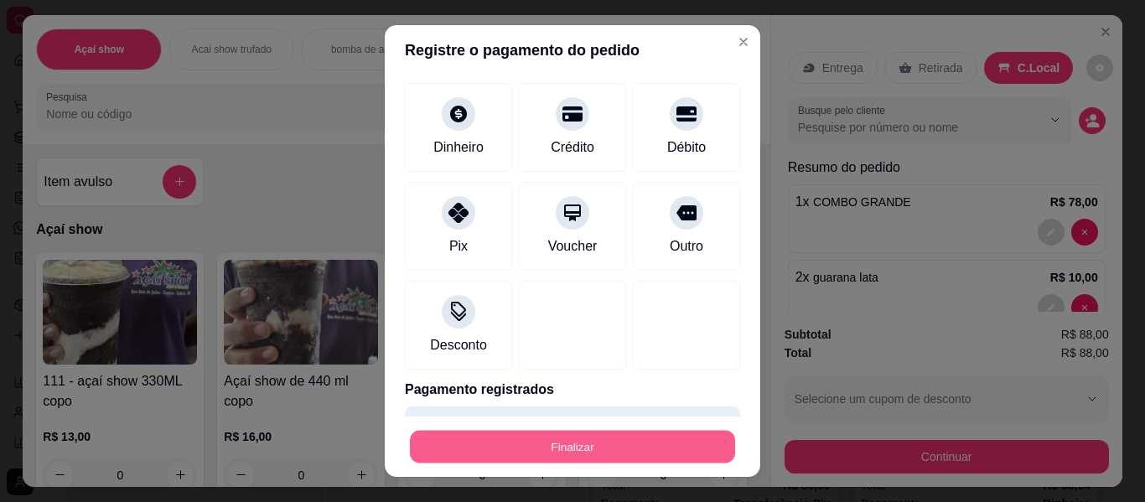
click at [643, 443] on button "Finalizar" at bounding box center [572, 447] width 325 height 33
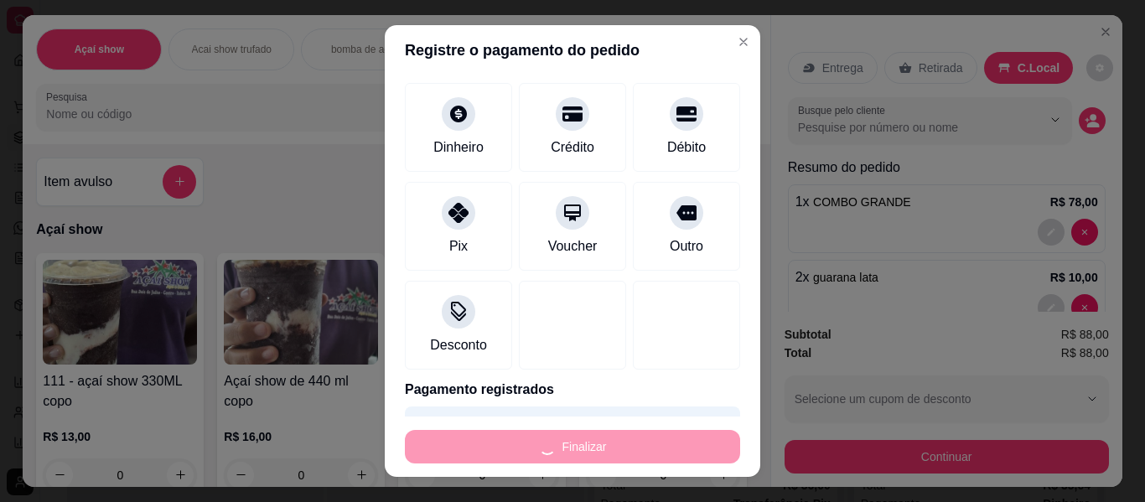
type input "0"
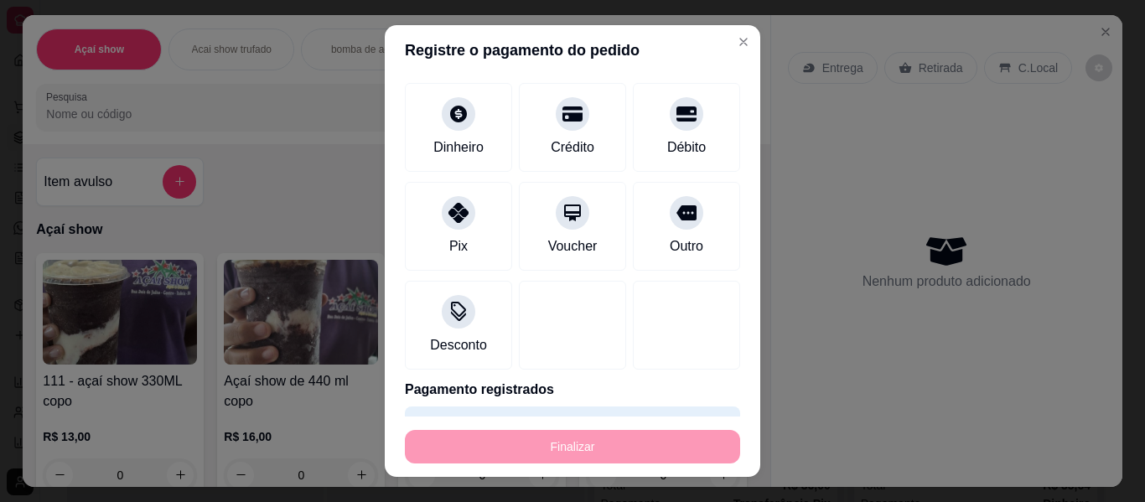
type input "-R$ 98,00"
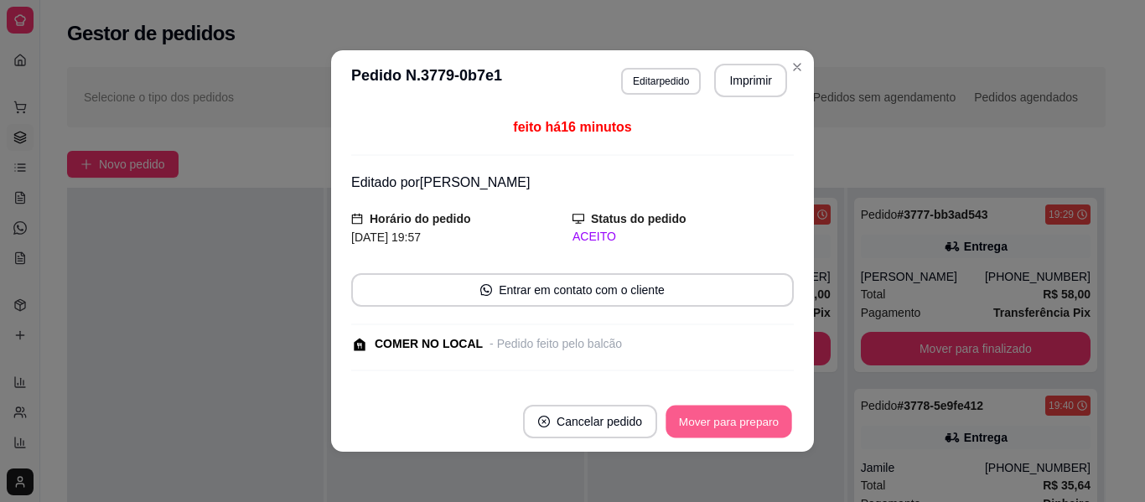
click at [687, 417] on button "Mover para preparo" at bounding box center [729, 422] width 126 height 33
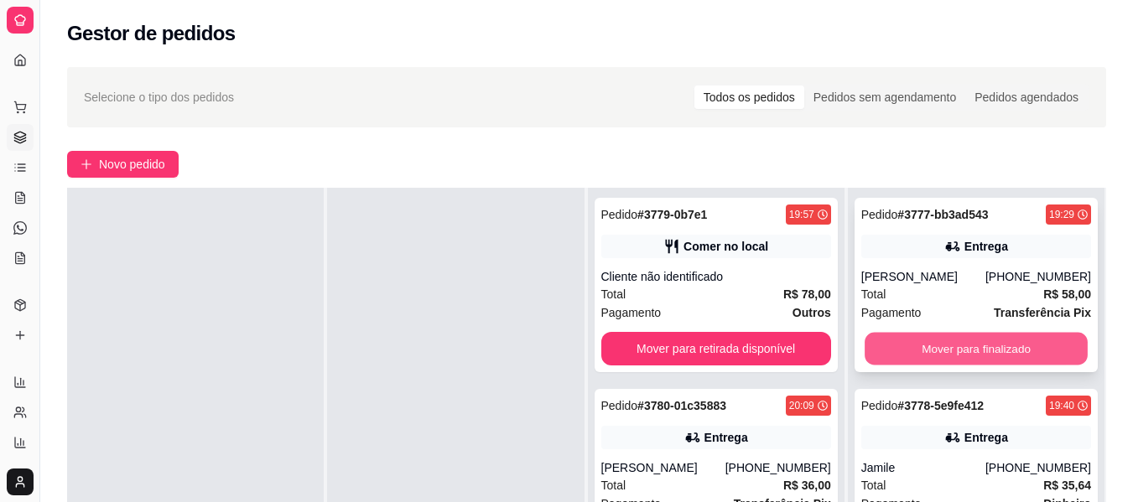
click at [962, 336] on button "Mover para finalizado" at bounding box center [976, 349] width 223 height 33
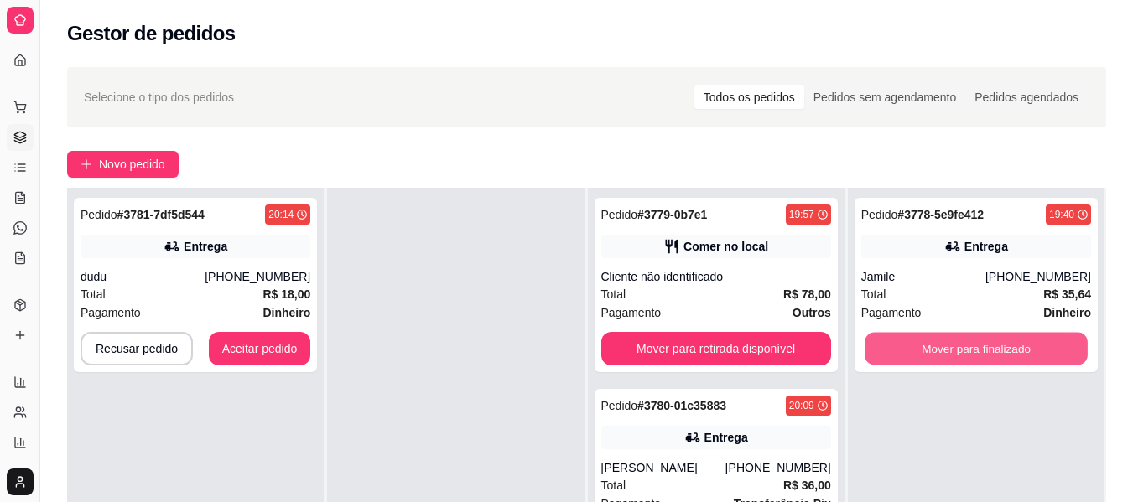
click at [962, 336] on button "Mover para finalizado" at bounding box center [976, 349] width 223 height 33
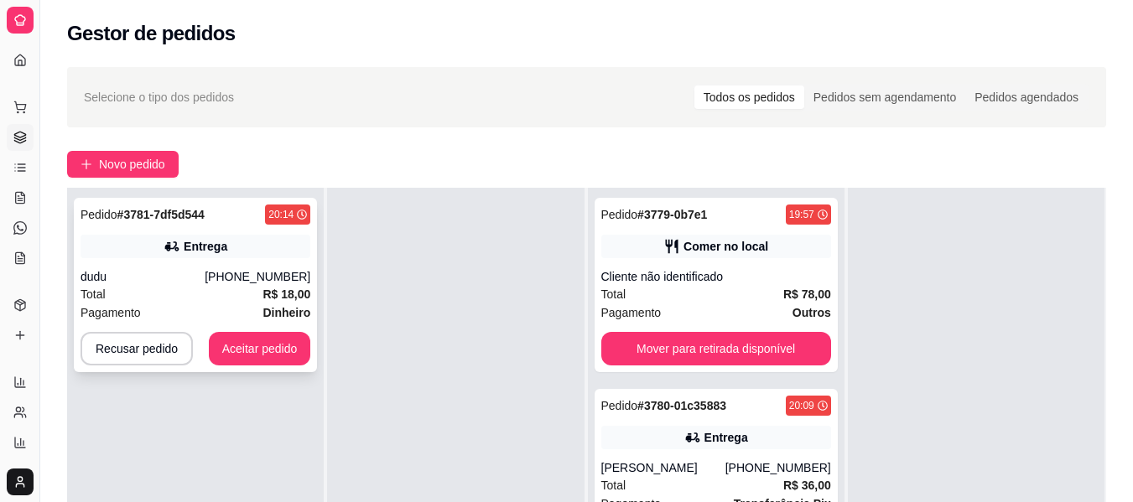
click at [91, 296] on span "Total" at bounding box center [93, 294] width 25 height 18
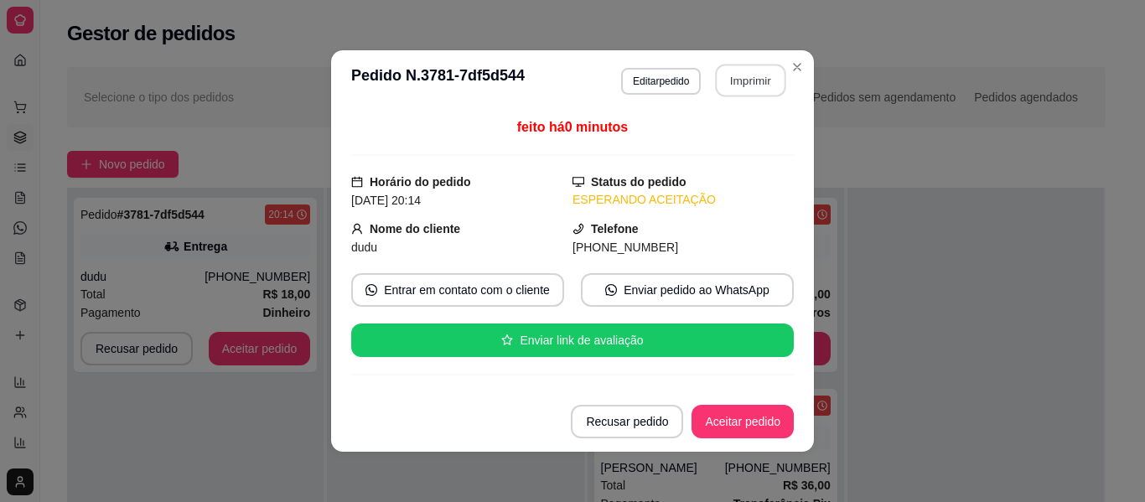
click at [738, 90] on button "Imprimir" at bounding box center [751, 81] width 70 height 33
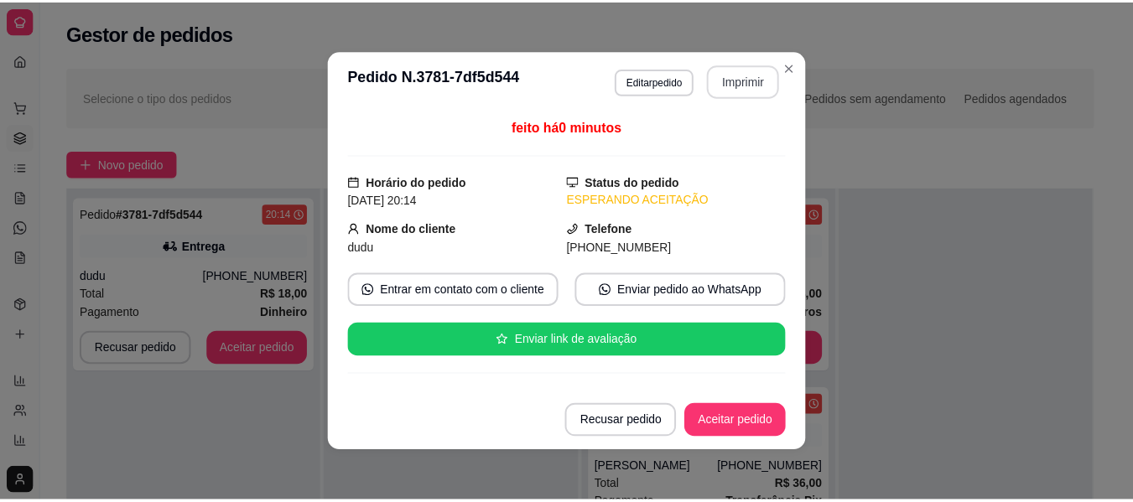
scroll to position [0, 0]
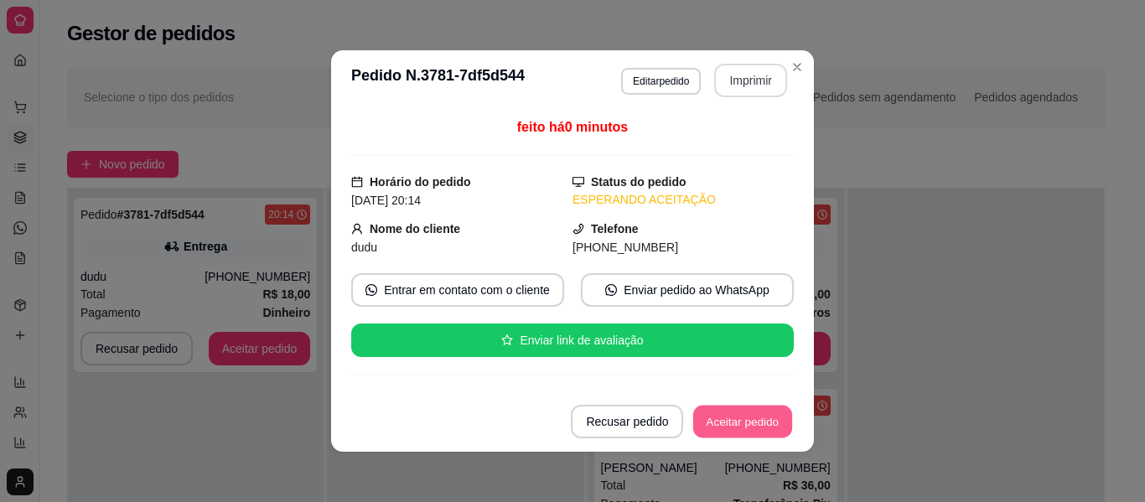
click at [765, 414] on button "Aceitar pedido" at bounding box center [742, 422] width 99 height 33
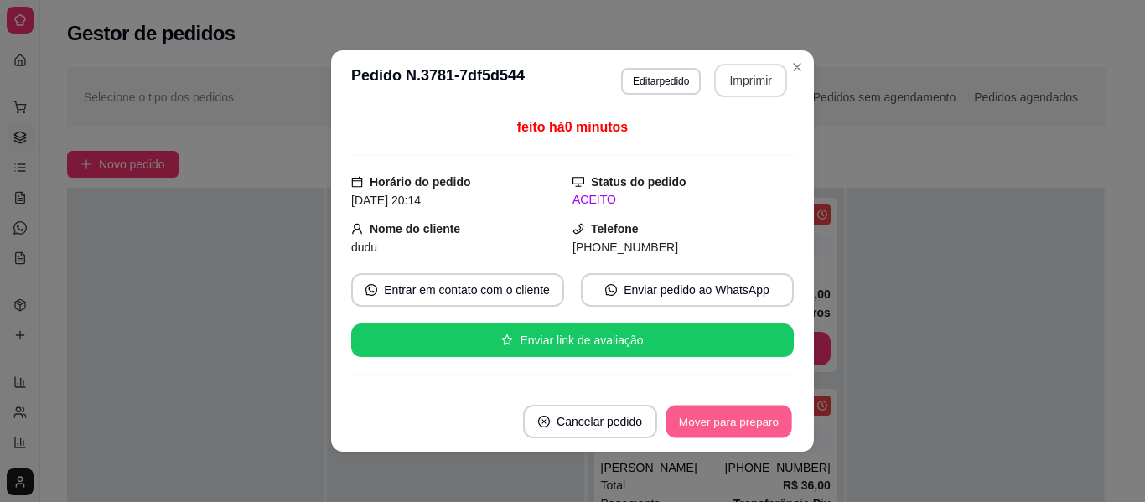
click at [765, 414] on button "Mover para preparo" at bounding box center [729, 422] width 126 height 33
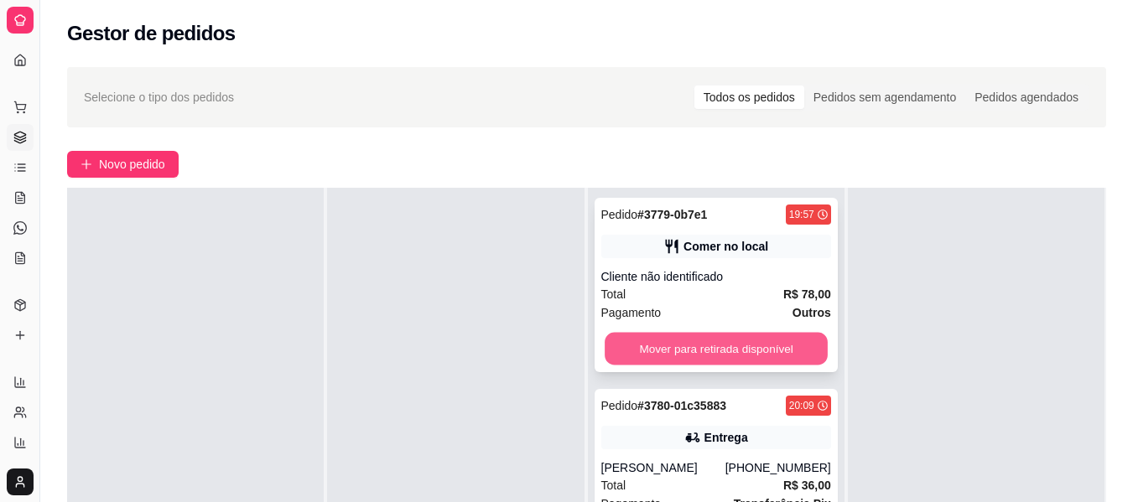
click at [718, 339] on button "Mover para retirada disponível" at bounding box center [716, 349] width 223 height 33
